Goal: Communication & Community: Answer question/provide support

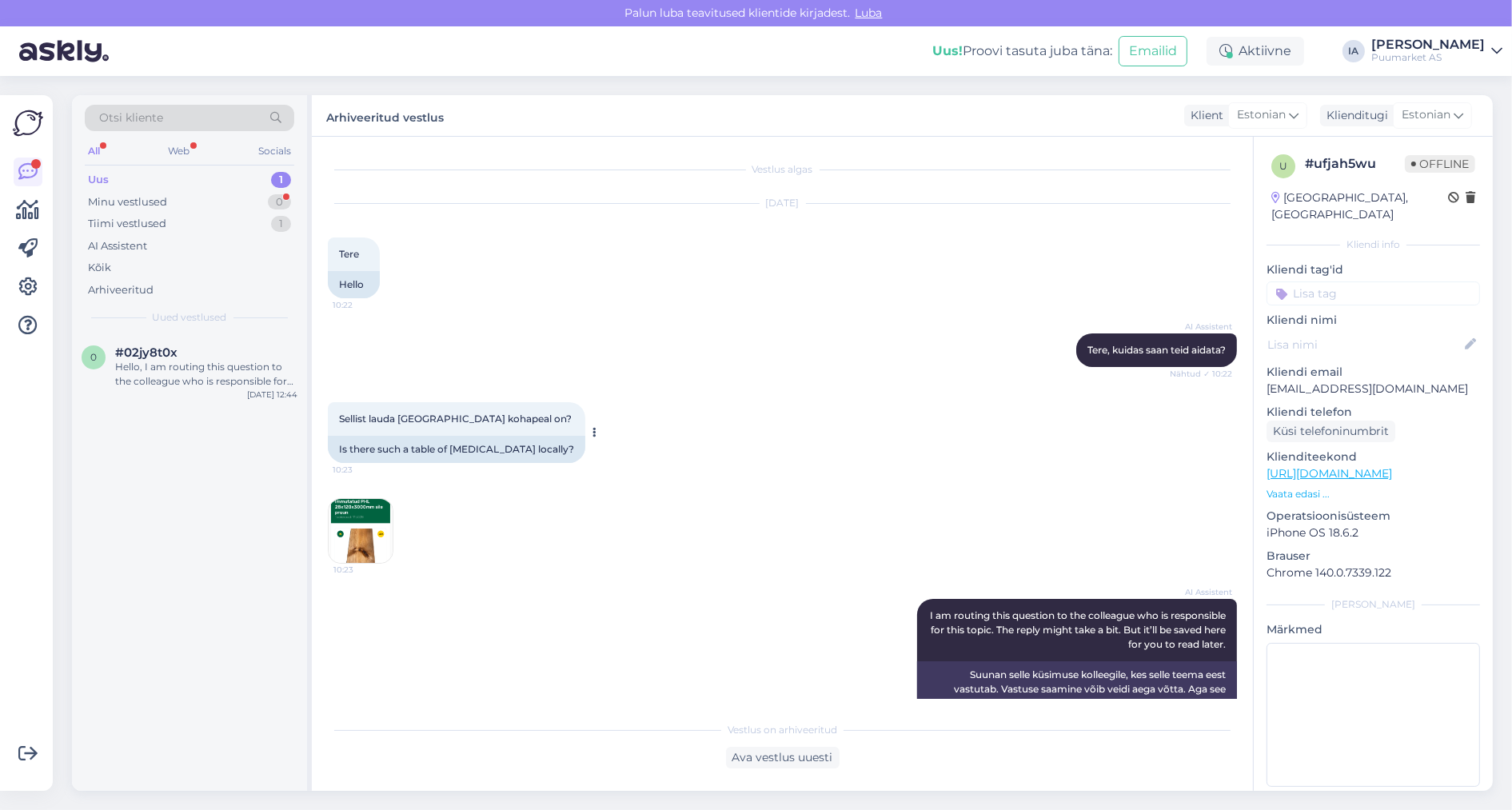
scroll to position [196, 0]
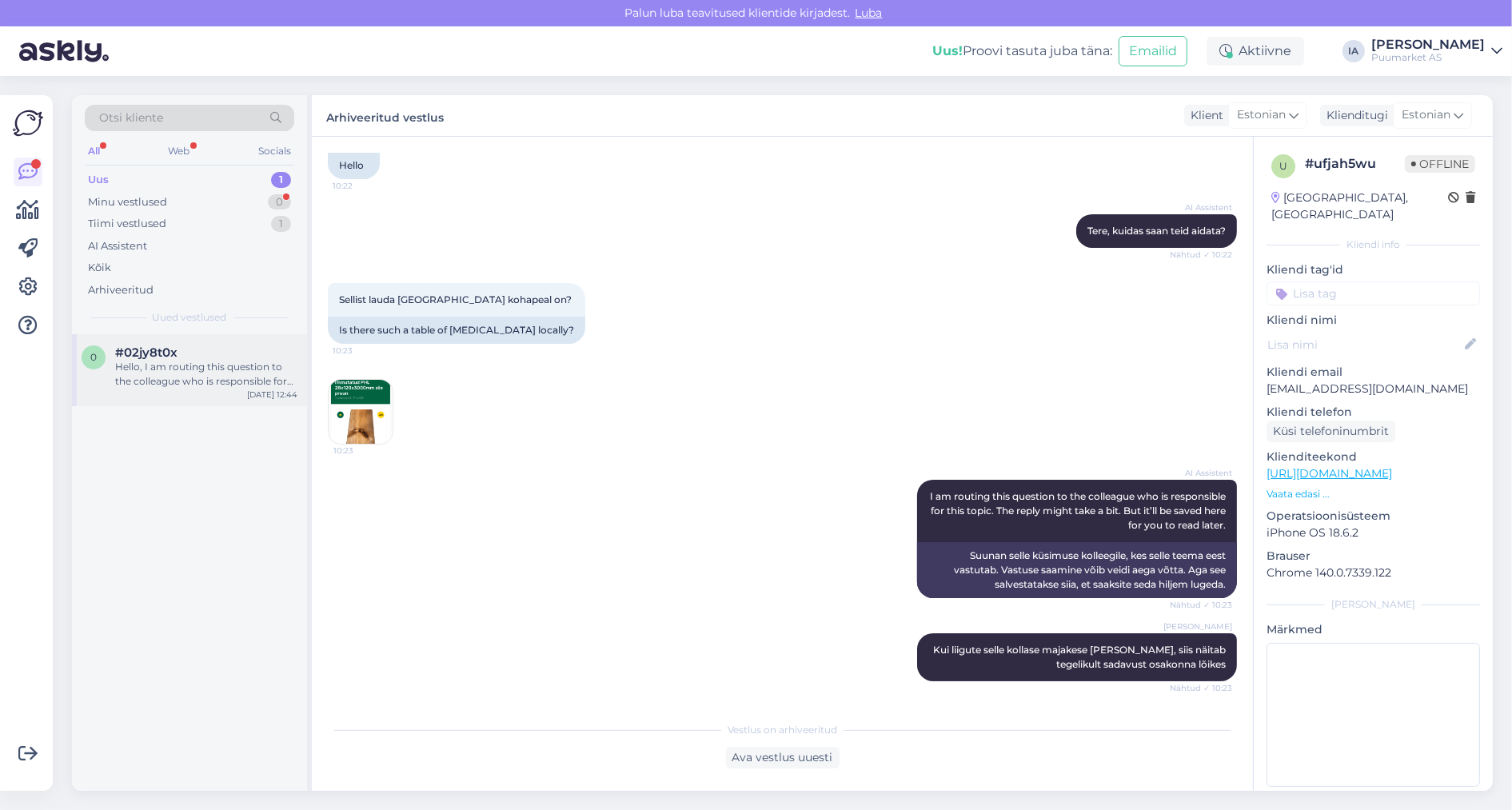
click at [183, 360] on div "#02jy8t0x" at bounding box center [206, 353] width 183 height 14
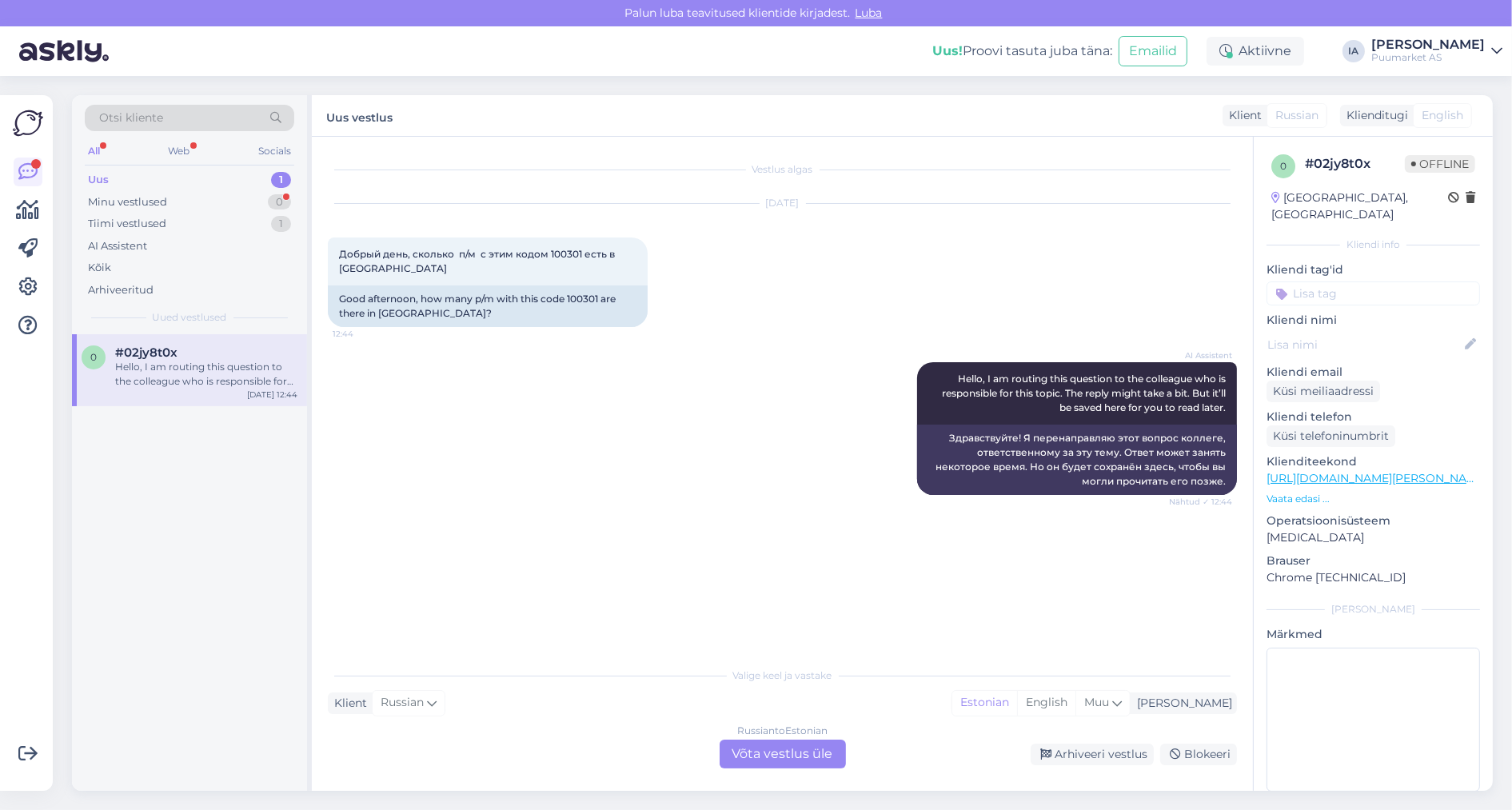
scroll to position [0, 0]
click at [365, 327] on div "Good afternoon, how many p/m with this code 100301 are there in [GEOGRAPHIC_DAT…" at bounding box center [488, 306] width 319 height 41
copy div "100301"
click at [781, 749] on div "Russian to Estonian Võta vestlus üle" at bounding box center [783, 754] width 126 height 29
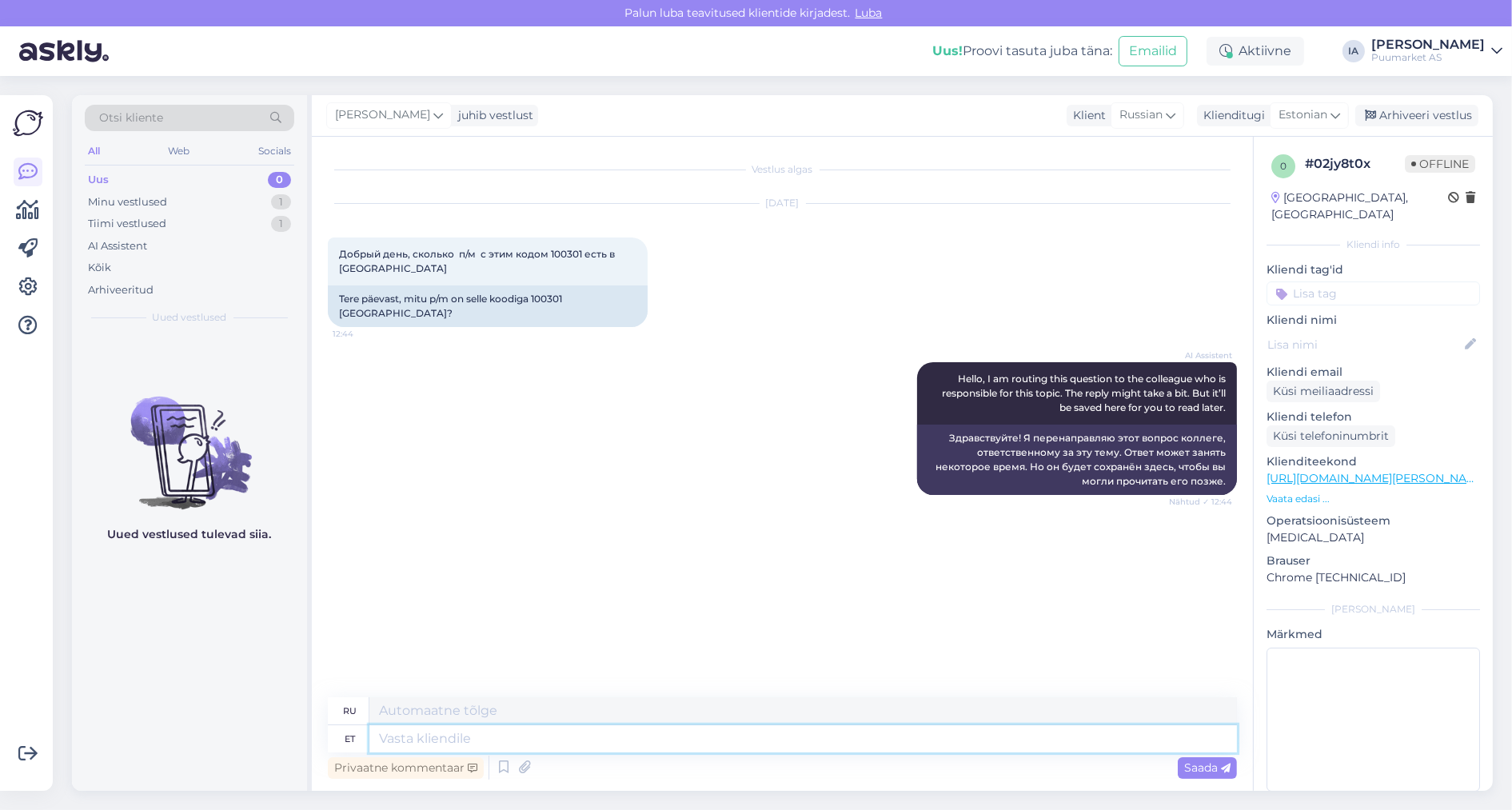
click at [439, 742] on textarea at bounding box center [803, 739] width 868 height 27
type textarea "Seda o"
type textarea "Этот"
type textarea "Seda on"
type textarea "Это"
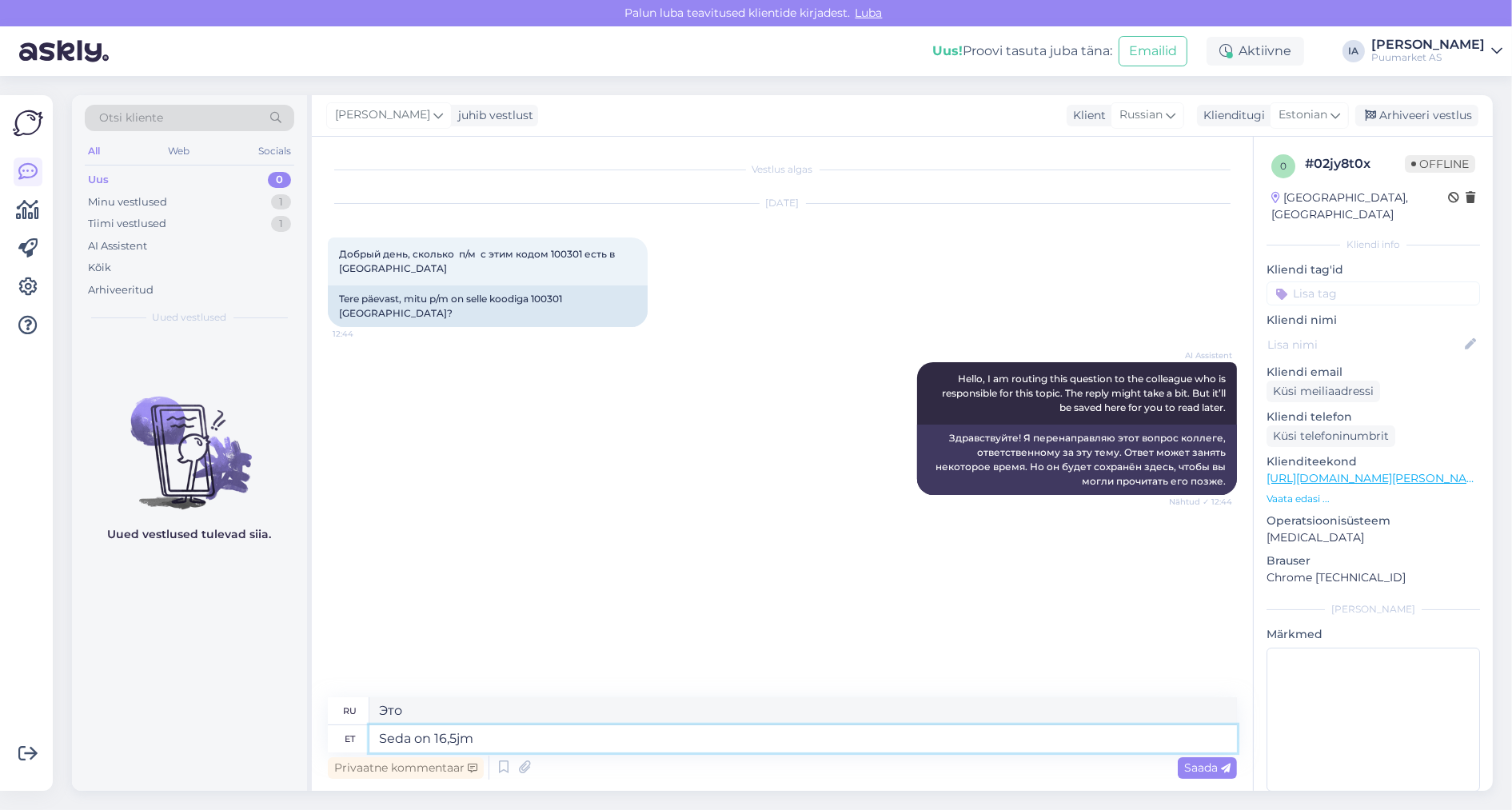
type textarea "Seda on 16,5jm."
type textarea "Это 16,5м."
type textarea "Seda on 16,5jm."
click at [1218, 765] on span "Saada" at bounding box center [1207, 768] width 46 height 14
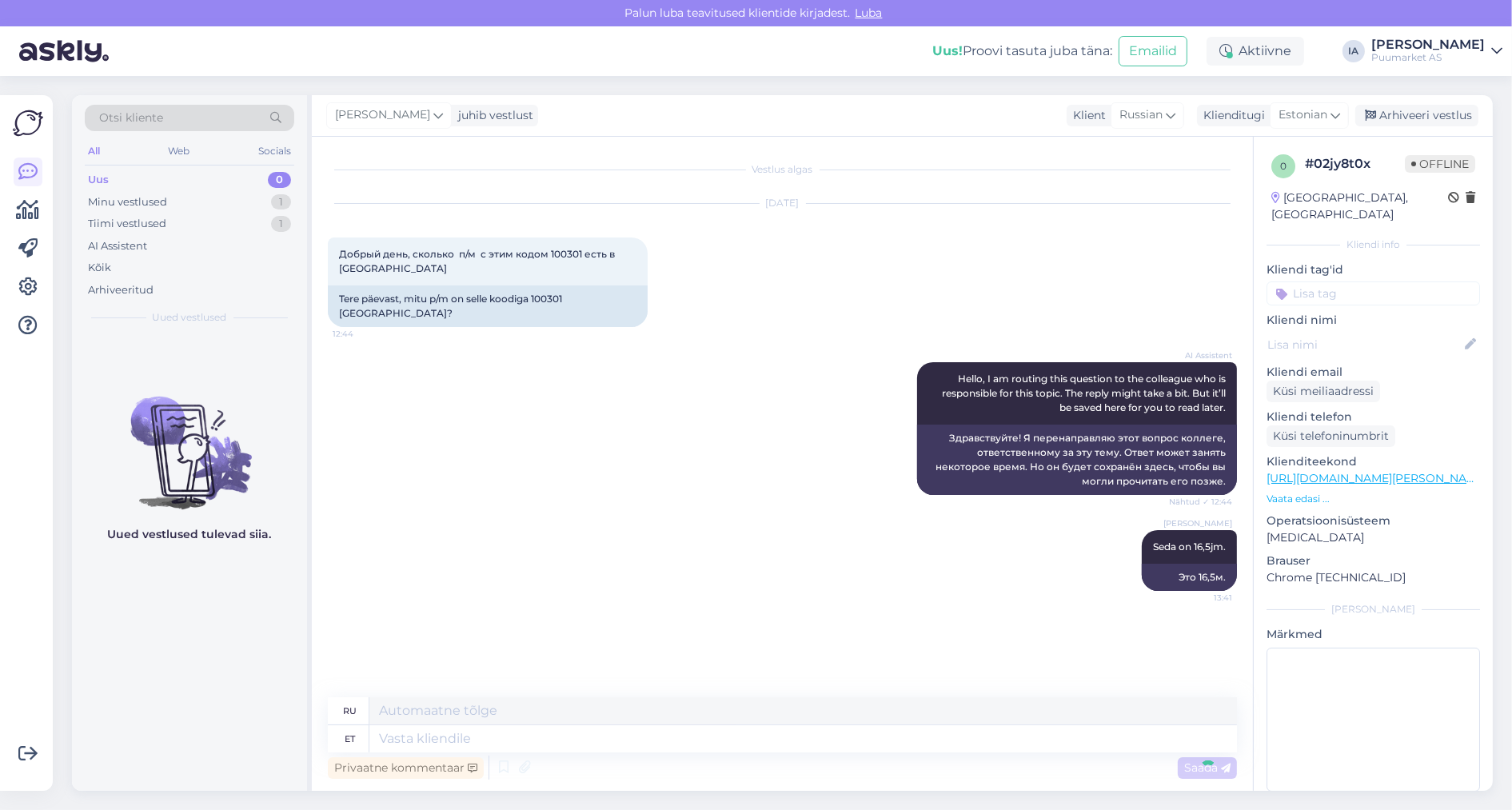
scroll to position [16, 0]
